Goal: Use online tool/utility: Utilize a website feature to perform a specific function

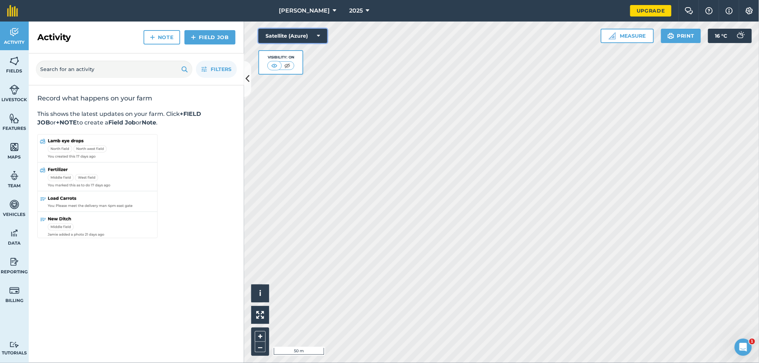
click at [318, 34] on icon at bounding box center [318, 35] width 3 height 7
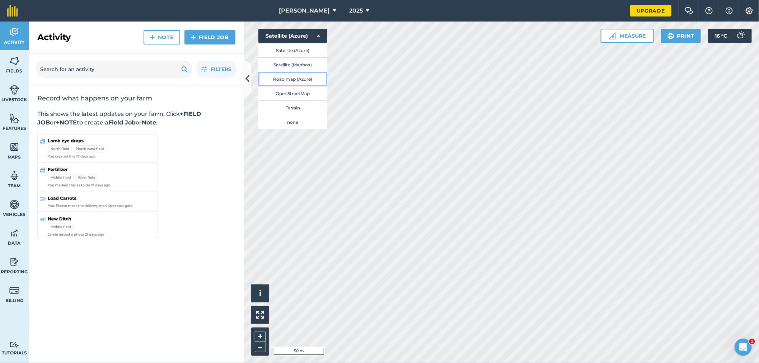
click at [297, 78] on button "Road map (Azure)" at bounding box center [293, 79] width 69 height 14
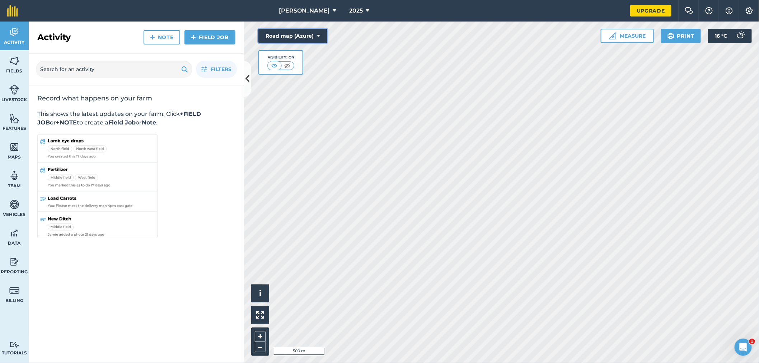
click at [320, 34] on icon at bounding box center [318, 35] width 3 height 7
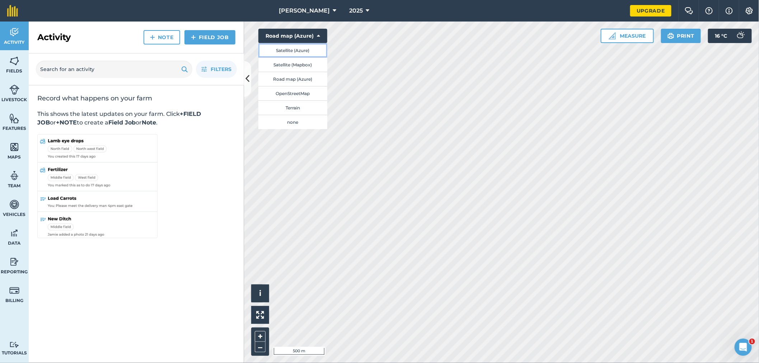
click at [304, 48] on button "Satellite (Azure)" at bounding box center [293, 50] width 69 height 14
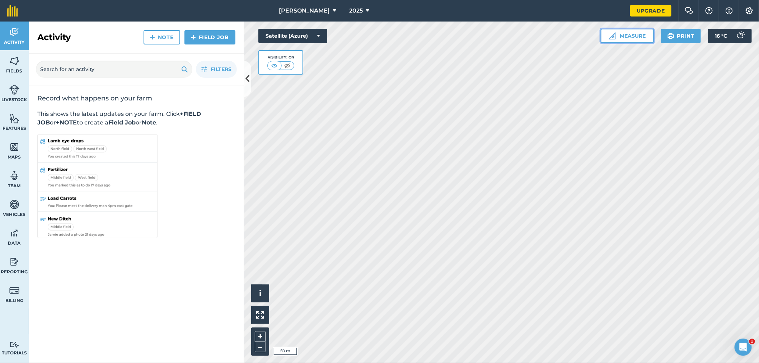
click at [629, 37] on button "Measure" at bounding box center [627, 36] width 53 height 14
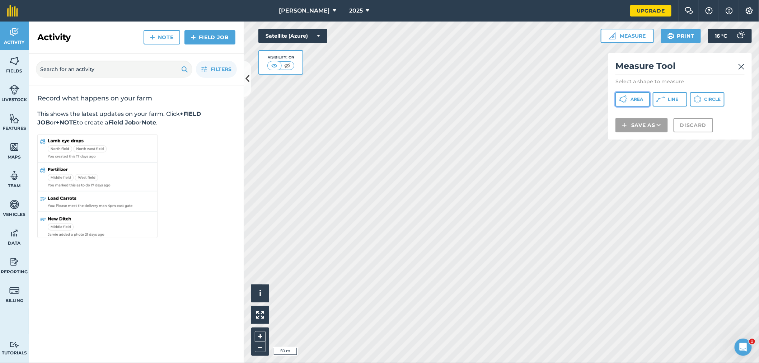
click at [634, 99] on span "Area" at bounding box center [637, 100] width 13 height 6
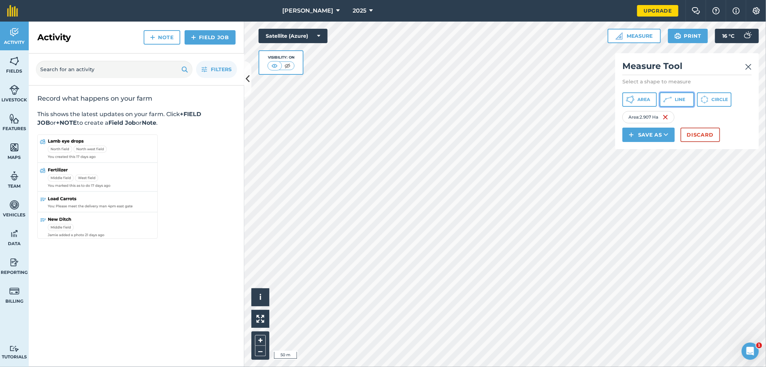
click at [678, 101] on span "Line" at bounding box center [680, 100] width 10 height 6
click at [680, 99] on span "Line" at bounding box center [680, 100] width 10 height 6
